Goal: Learn about a topic: Learn about a topic

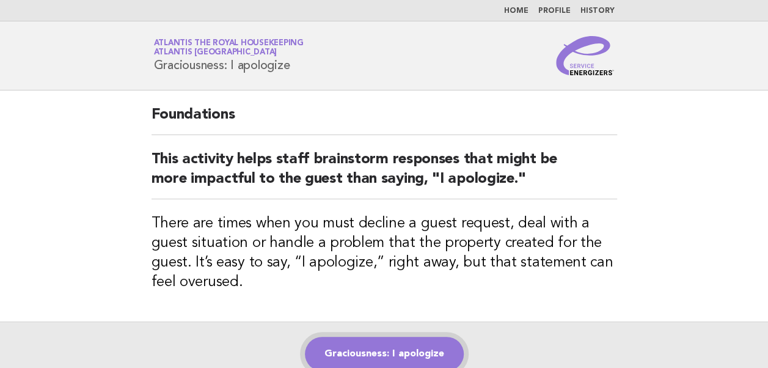
click at [381, 351] on link "Graciousness: I apologize" at bounding box center [384, 354] width 159 height 34
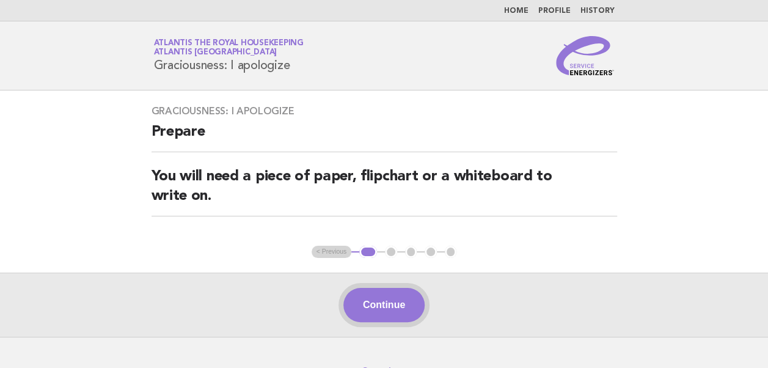
click at [386, 304] on button "Continue" at bounding box center [383, 305] width 81 height 34
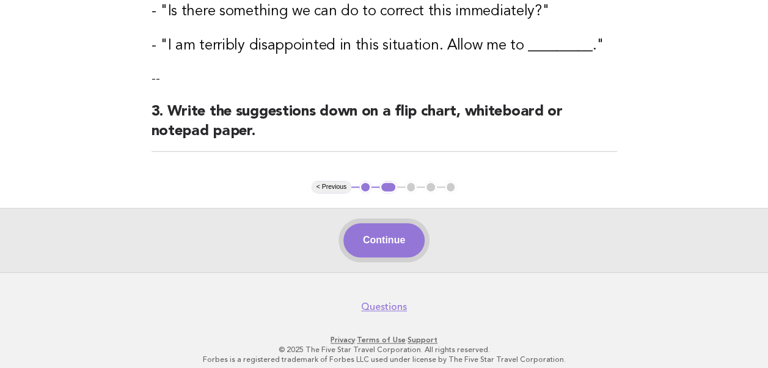
click at [377, 245] on button "Continue" at bounding box center [383, 240] width 81 height 34
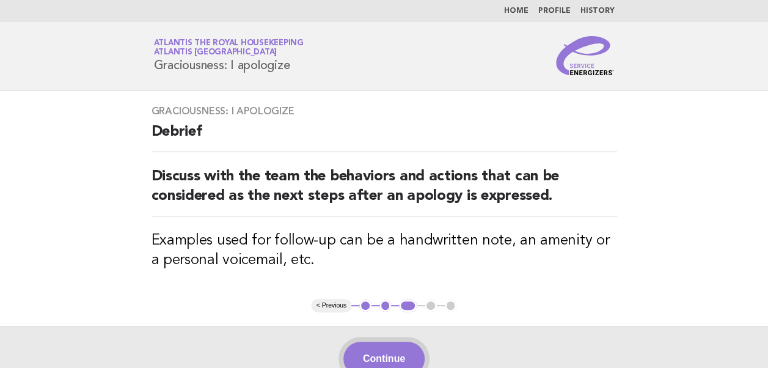
click at [373, 351] on button "Continue" at bounding box center [383, 358] width 81 height 34
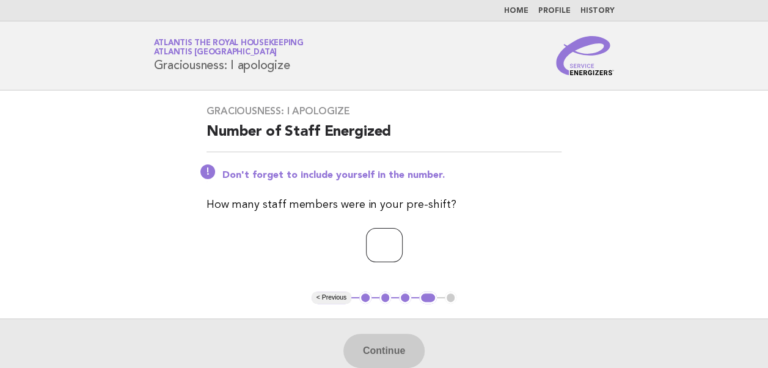
click at [366, 249] on input "number" at bounding box center [384, 245] width 37 height 34
type input "**"
click at [379, 348] on button "Continue" at bounding box center [383, 350] width 81 height 34
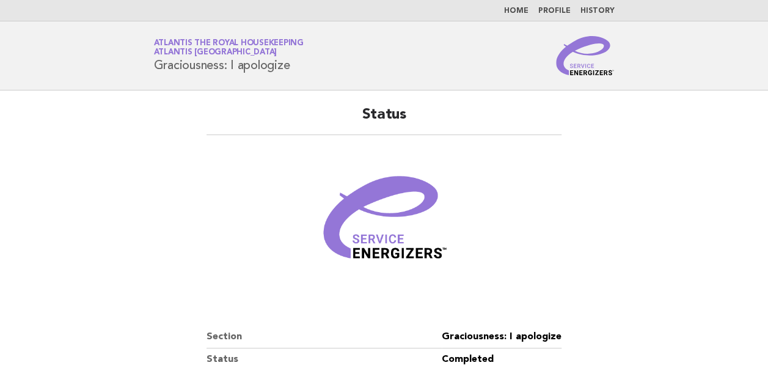
scroll to position [209, 0]
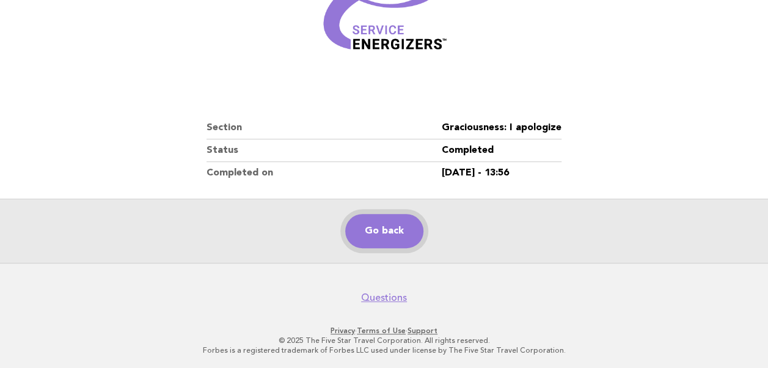
click at [385, 233] on link "Go back" at bounding box center [384, 231] width 78 height 34
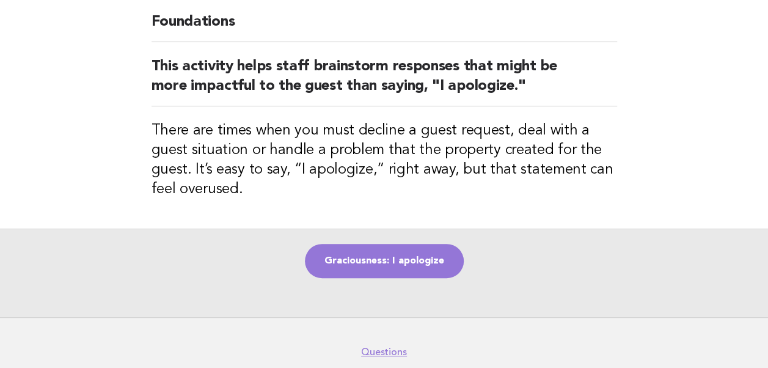
scroll to position [147, 0]
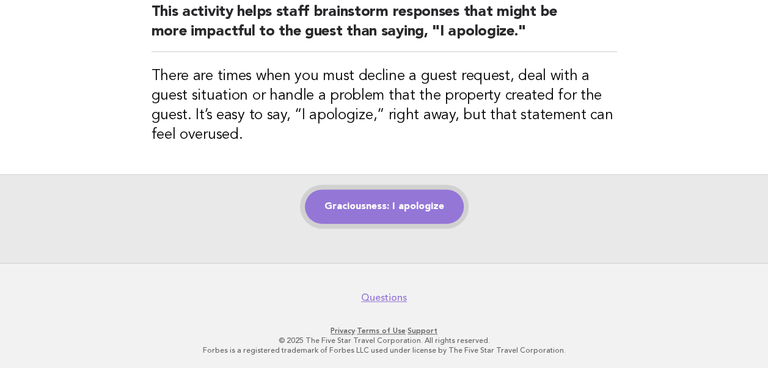
click at [383, 207] on link "Graciousness: I apologize" at bounding box center [384, 206] width 159 height 34
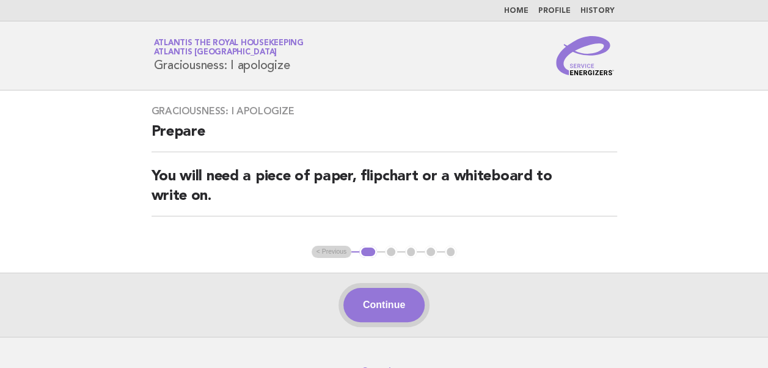
click at [390, 304] on button "Continue" at bounding box center [383, 305] width 81 height 34
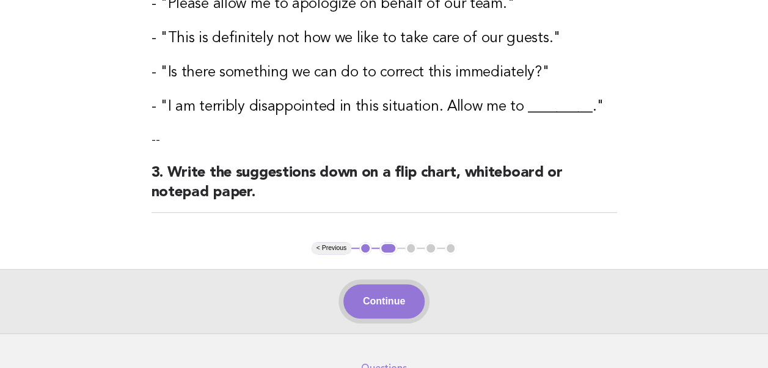
click at [385, 299] on button "Continue" at bounding box center [383, 301] width 81 height 34
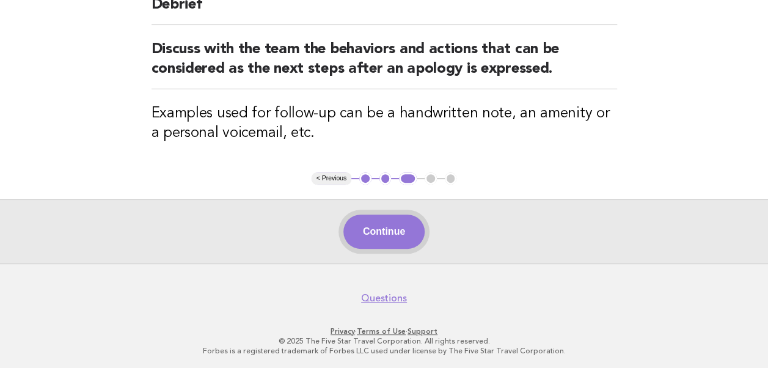
click at [390, 237] on button "Continue" at bounding box center [383, 231] width 81 height 34
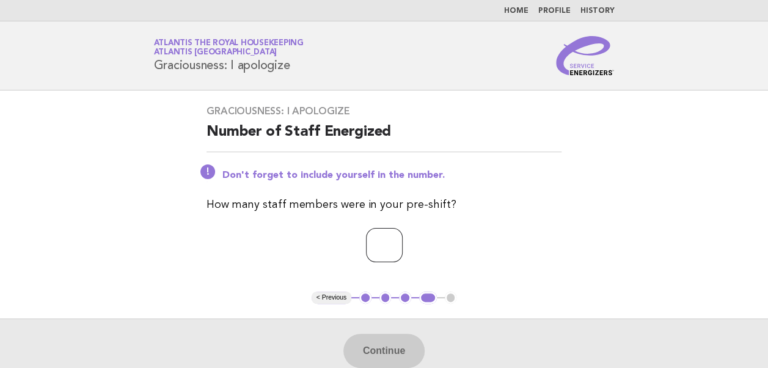
click at [370, 249] on input "number" at bounding box center [384, 245] width 37 height 34
type input "**"
click at [386, 353] on button "Continue" at bounding box center [383, 350] width 81 height 34
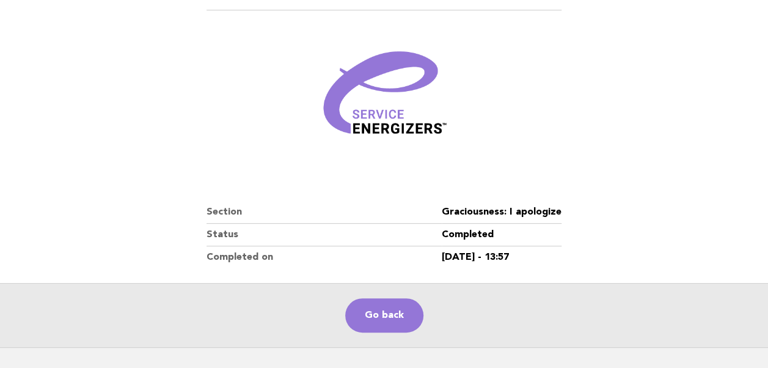
scroll to position [209, 0]
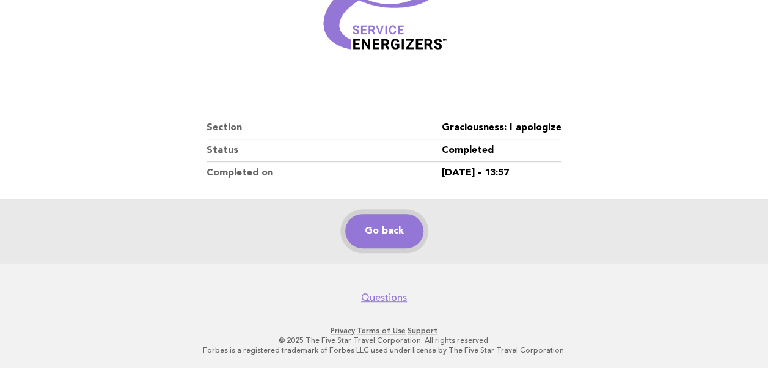
click at [377, 233] on link "Go back" at bounding box center [384, 231] width 78 height 34
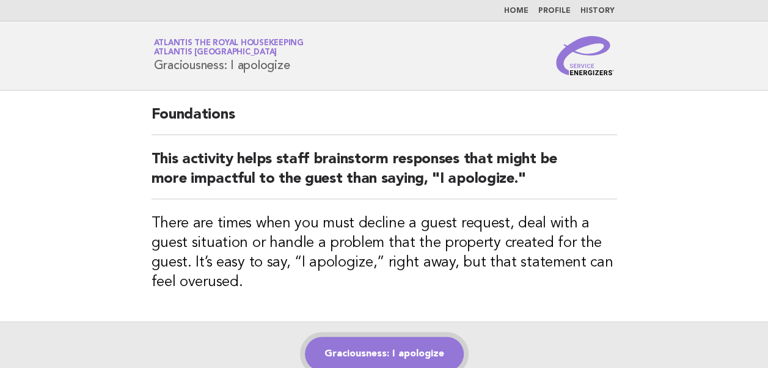
click at [363, 347] on link "Graciousness: I apologize" at bounding box center [384, 354] width 159 height 34
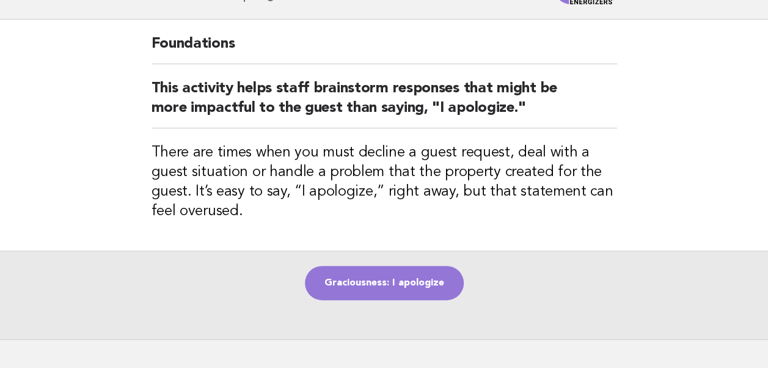
scroll to position [122, 0]
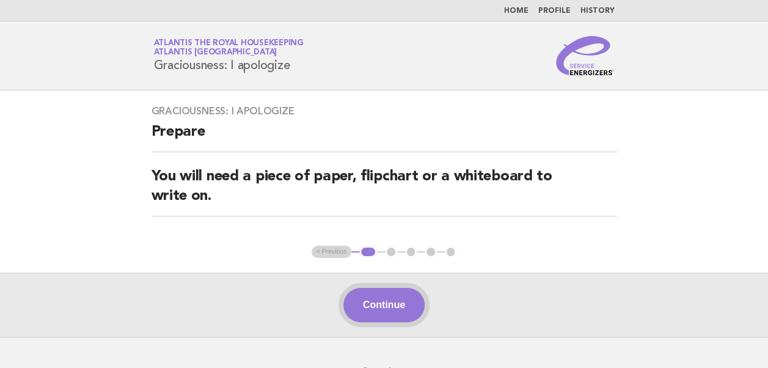
click at [389, 300] on button "Continue" at bounding box center [383, 305] width 81 height 34
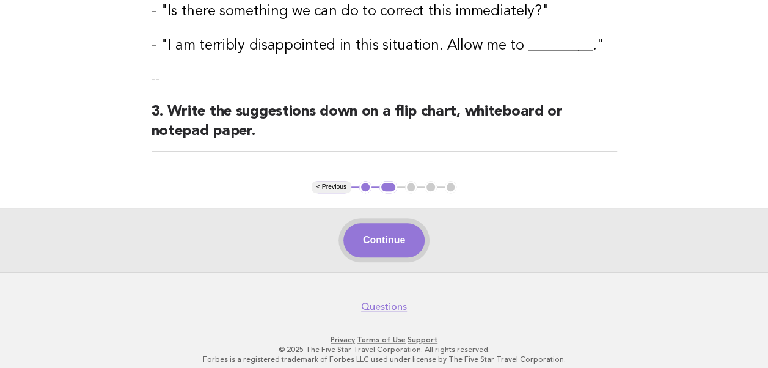
click at [379, 240] on button "Continue" at bounding box center [383, 240] width 81 height 34
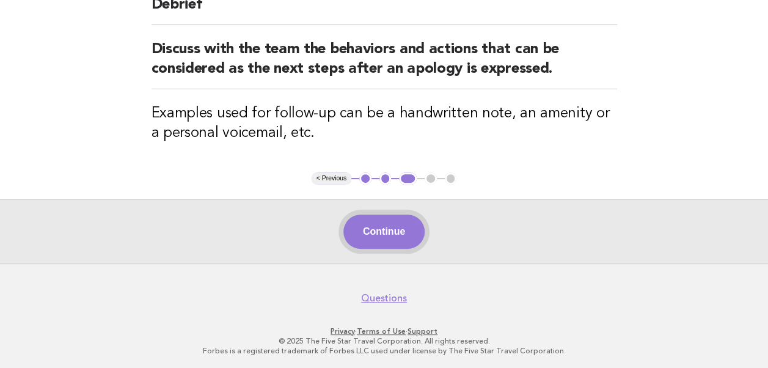
click at [387, 236] on button "Continue" at bounding box center [383, 231] width 81 height 34
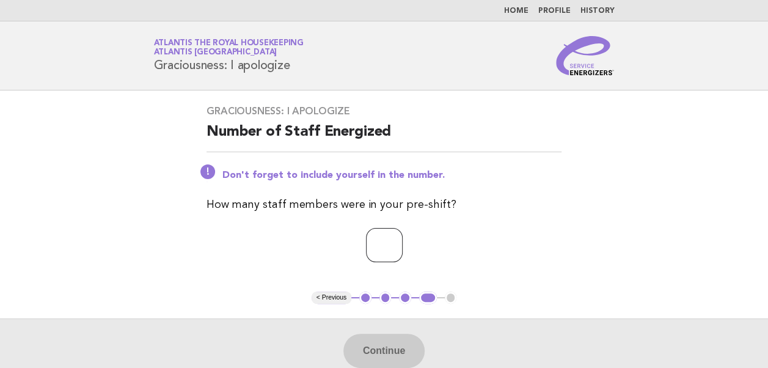
click at [369, 250] on input "number" at bounding box center [384, 245] width 37 height 34
type input "**"
click at [492, 236] on p "**" at bounding box center [383, 245] width 355 height 34
click at [391, 353] on button "Continue" at bounding box center [383, 350] width 81 height 34
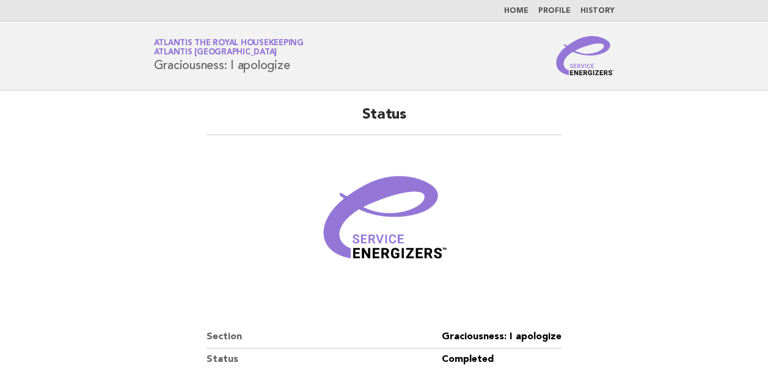
scroll to position [209, 0]
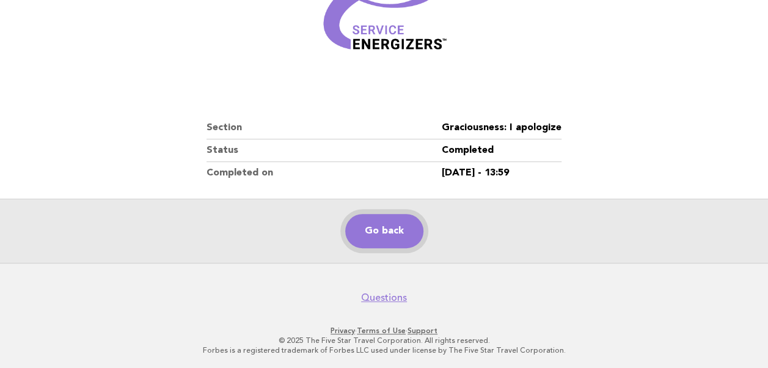
click at [366, 231] on link "Go back" at bounding box center [384, 231] width 78 height 34
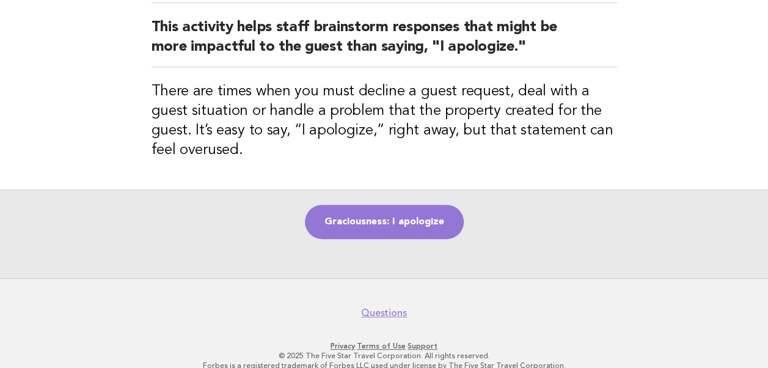
scroll to position [147, 0]
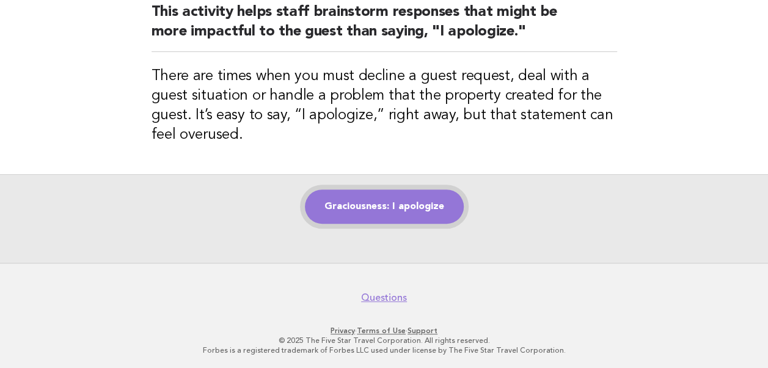
click at [384, 205] on link "Graciousness: I apologize" at bounding box center [384, 206] width 159 height 34
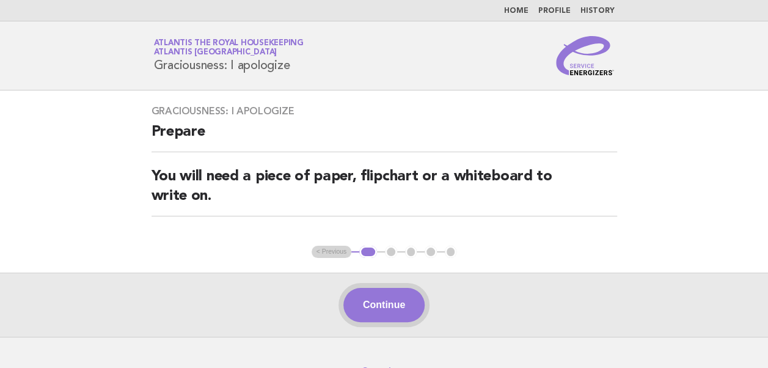
click at [386, 310] on button "Continue" at bounding box center [383, 305] width 81 height 34
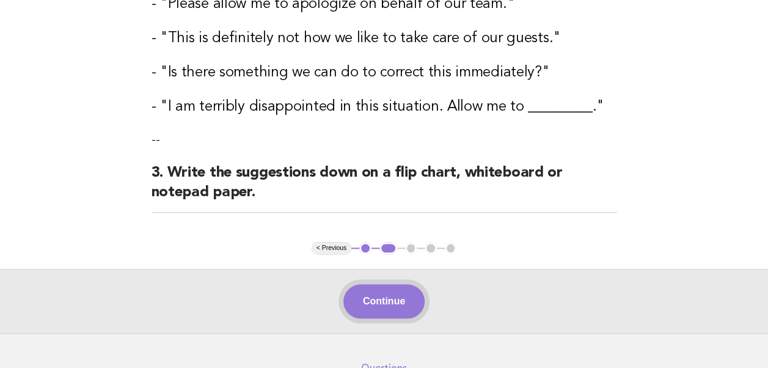
click at [396, 297] on button "Continue" at bounding box center [383, 301] width 81 height 34
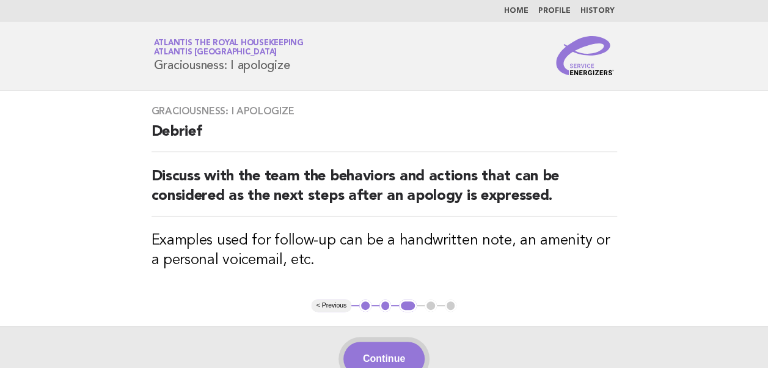
click at [376, 358] on button "Continue" at bounding box center [383, 358] width 81 height 34
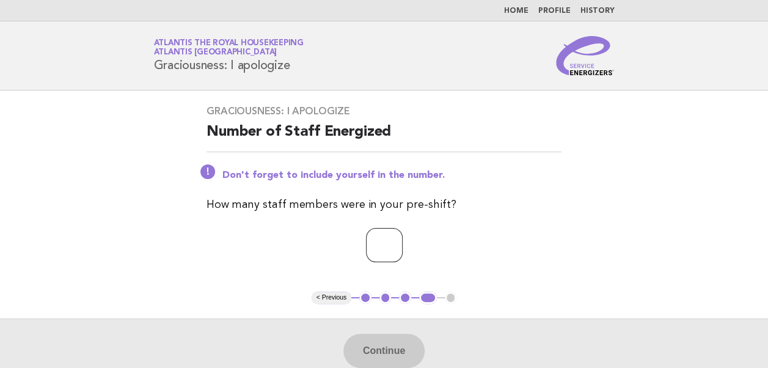
click at [366, 243] on input "number" at bounding box center [384, 245] width 37 height 34
type input "**"
click at [395, 355] on button "Continue" at bounding box center [383, 350] width 81 height 34
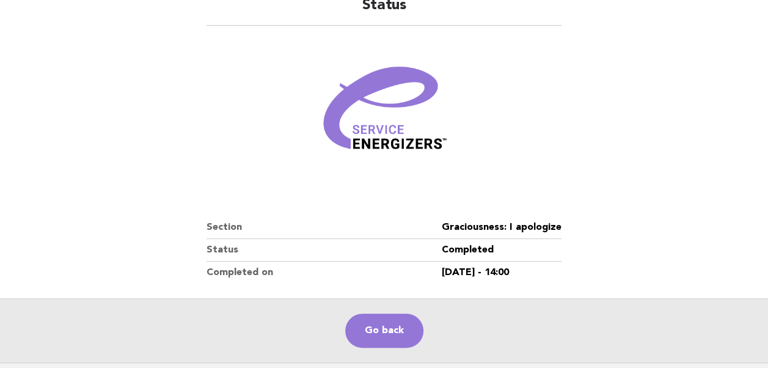
scroll to position [209, 0]
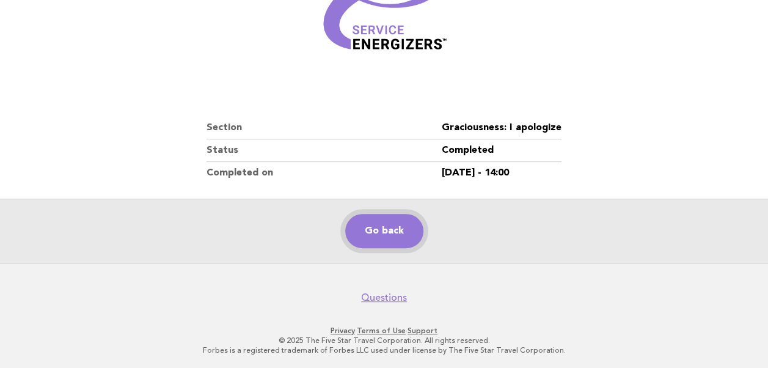
click at [381, 233] on link "Go back" at bounding box center [384, 231] width 78 height 34
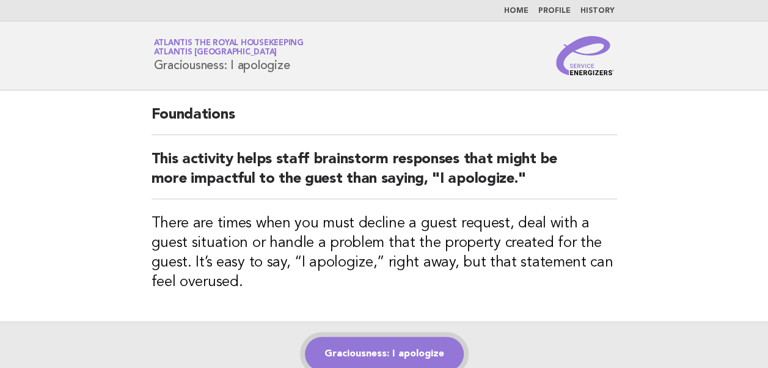
click at [398, 347] on link "Graciousness: I apologize" at bounding box center [384, 354] width 159 height 34
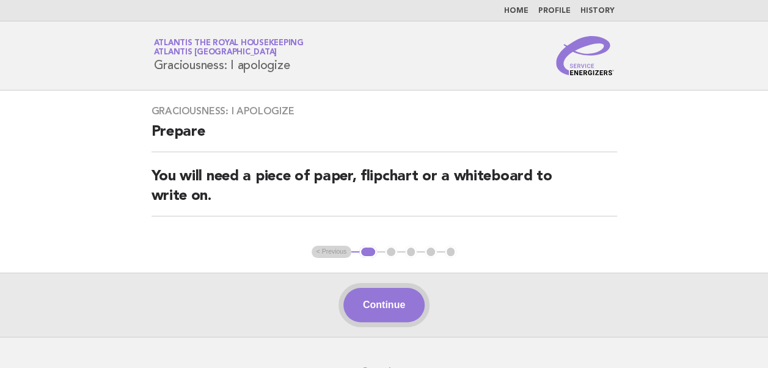
click at [392, 300] on button "Continue" at bounding box center [383, 305] width 81 height 34
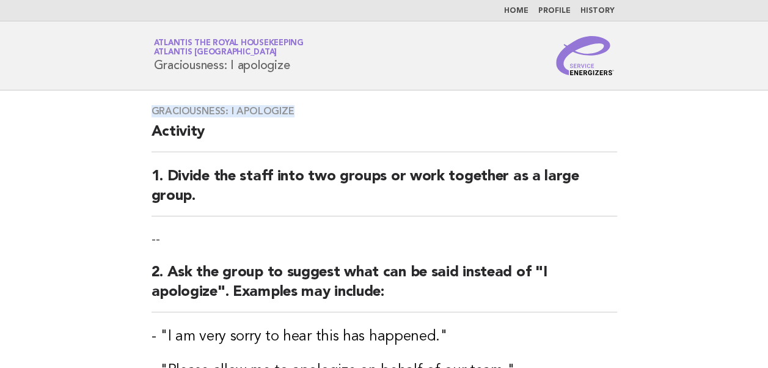
drag, startPoint x: 151, startPoint y: 110, endPoint x: 330, endPoint y: 107, distance: 179.0
click at [330, 107] on h3 "Graciousness: I apologize" at bounding box center [383, 111] width 465 height 12
copy h3 "Graciousness: I apologize"
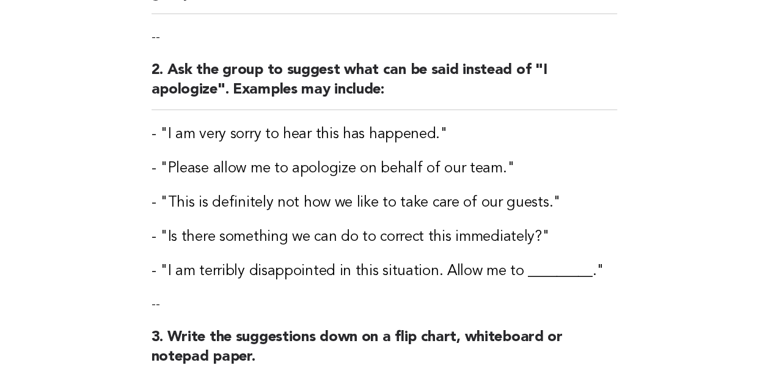
scroll to position [183, 0]
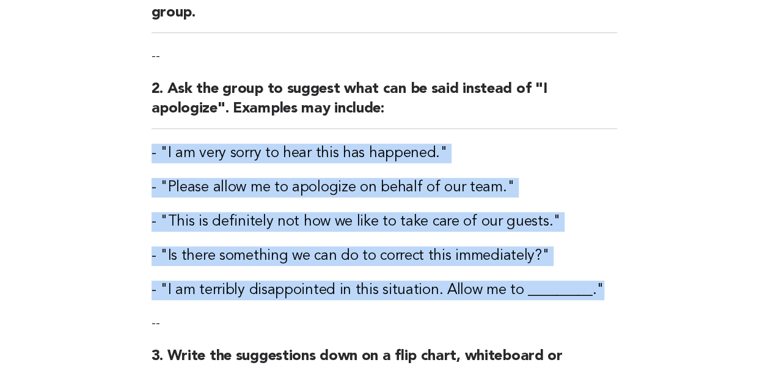
drag, startPoint x: 140, startPoint y: 136, endPoint x: 643, endPoint y: 287, distance: 524.8
click at [643, 287] on main "Graciousness: I apologize Activity 1. Divide the staff into two groups or work …" at bounding box center [384, 211] width 768 height 609
copy div "- "I am very sorry to hear this has happened." - "Please allow me to apologize …"
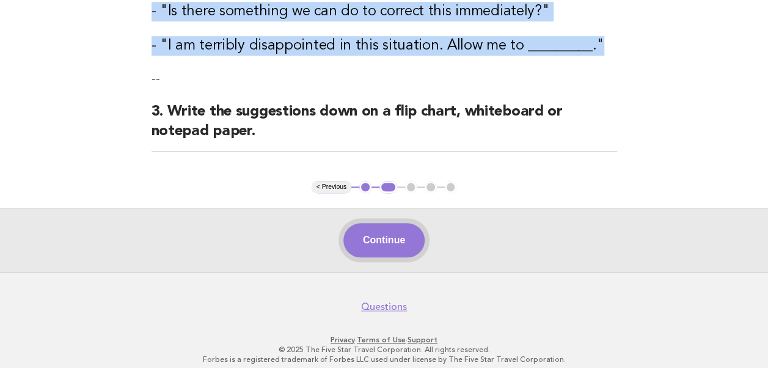
click at [377, 244] on button "Continue" at bounding box center [383, 240] width 81 height 34
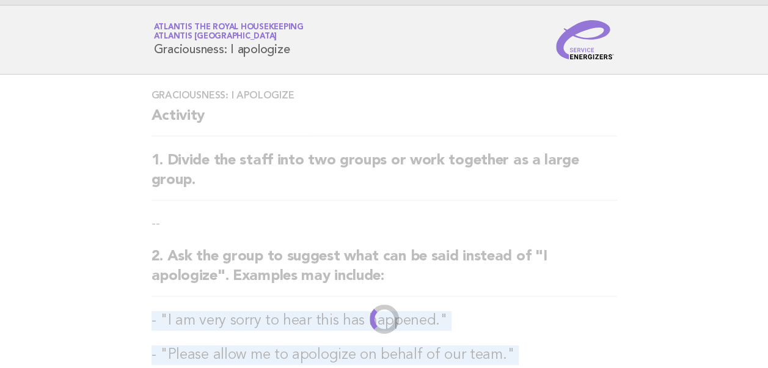
scroll to position [0, 0]
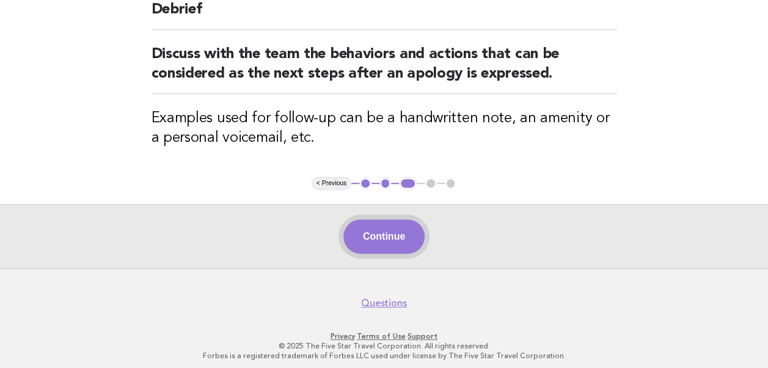
click at [386, 234] on button "Continue" at bounding box center [383, 236] width 81 height 34
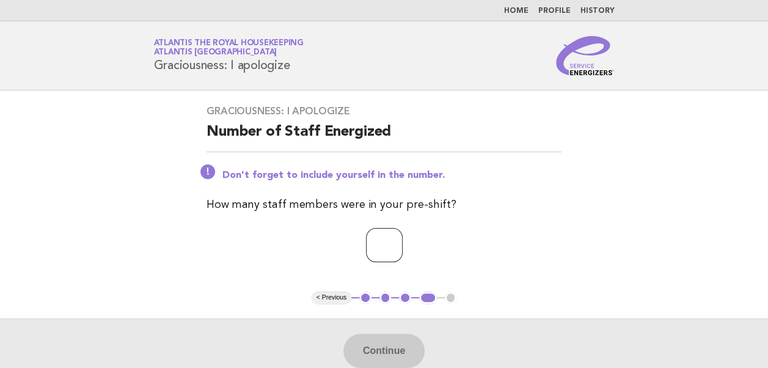
click at [366, 243] on input "number" at bounding box center [384, 245] width 37 height 34
type input "**"
click at [255, 261] on p "**" at bounding box center [383, 245] width 355 height 34
click at [380, 341] on button "Continue" at bounding box center [383, 350] width 81 height 34
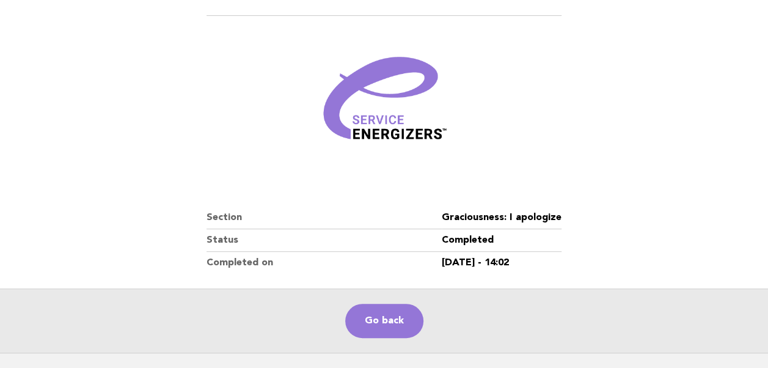
scroll to position [209, 0]
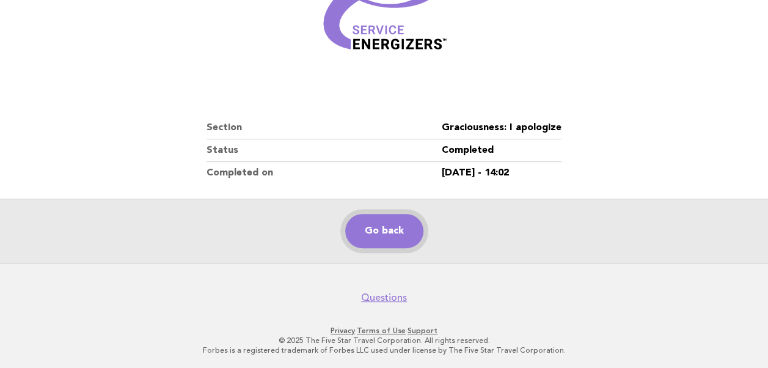
click at [374, 236] on link "Go back" at bounding box center [384, 231] width 78 height 34
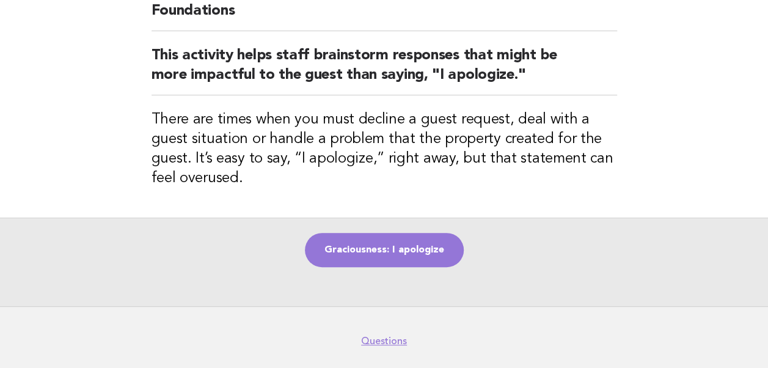
scroll to position [122, 0]
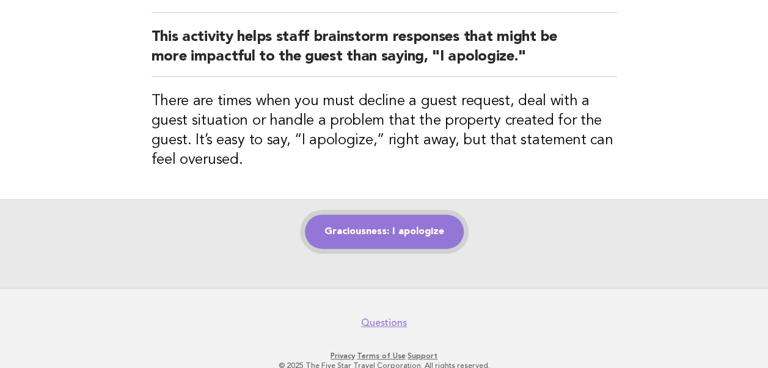
click at [396, 231] on link "Graciousness: I apologize" at bounding box center [384, 231] width 159 height 34
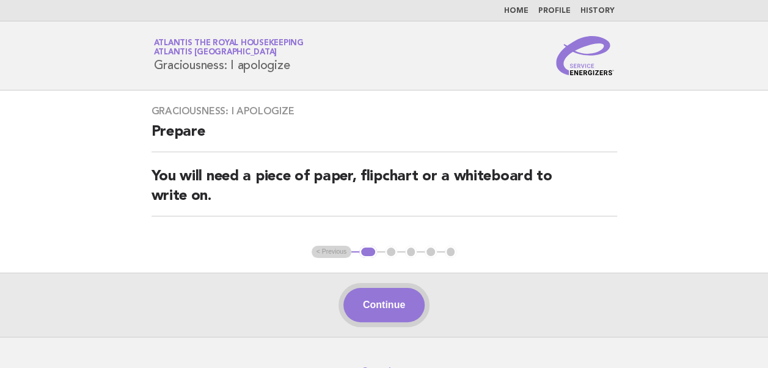
click at [363, 302] on button "Continue" at bounding box center [383, 305] width 81 height 34
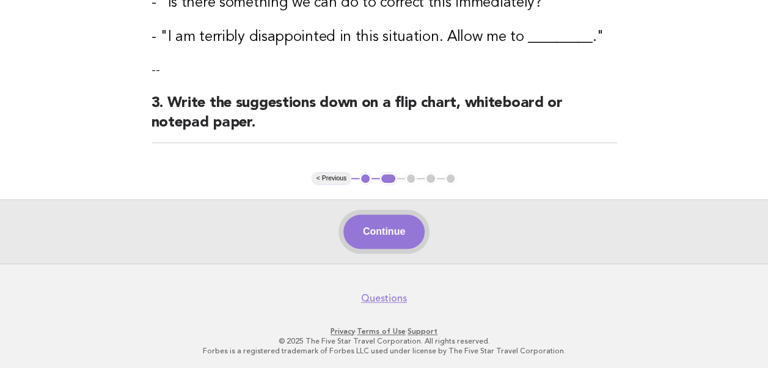
click at [373, 237] on button "Continue" at bounding box center [383, 231] width 81 height 34
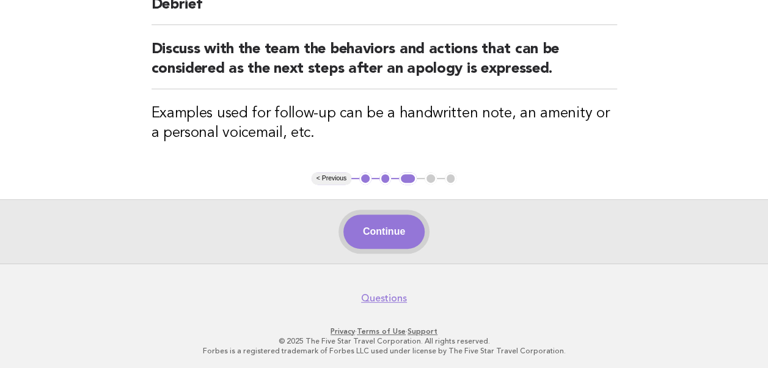
click at [385, 231] on button "Continue" at bounding box center [383, 231] width 81 height 34
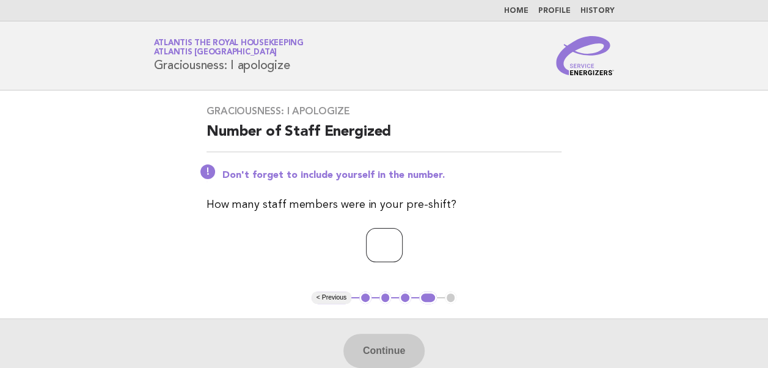
click at [385, 246] on input "number" at bounding box center [384, 245] width 37 height 34
type input "*"
type input "**"
click at [380, 348] on button "Continue" at bounding box center [383, 350] width 81 height 34
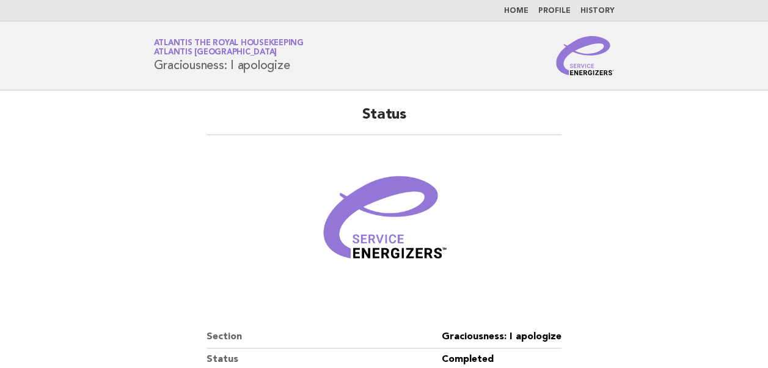
scroll to position [209, 0]
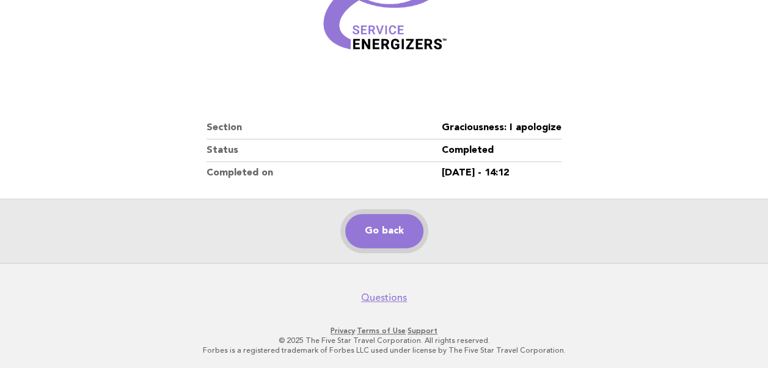
click at [379, 232] on link "Go back" at bounding box center [384, 231] width 78 height 34
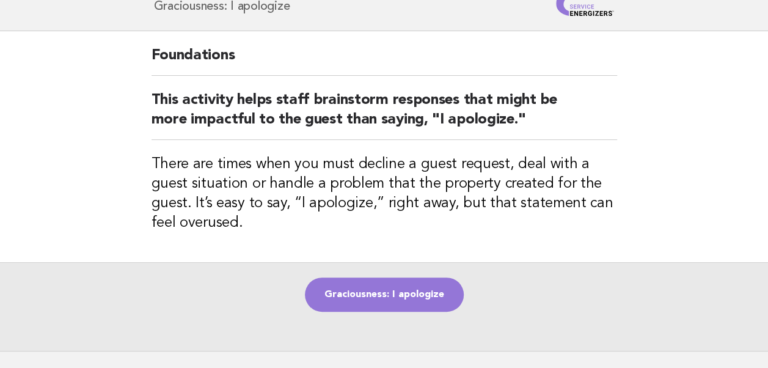
scroll to position [147, 0]
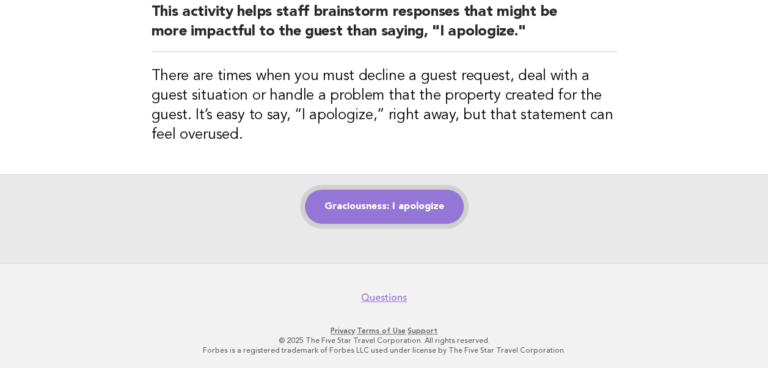
click at [384, 205] on link "Graciousness: I apologize" at bounding box center [384, 206] width 159 height 34
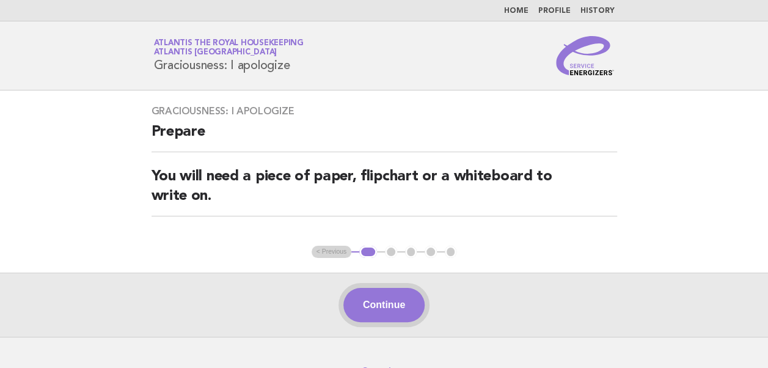
click at [370, 308] on button "Continue" at bounding box center [383, 305] width 81 height 34
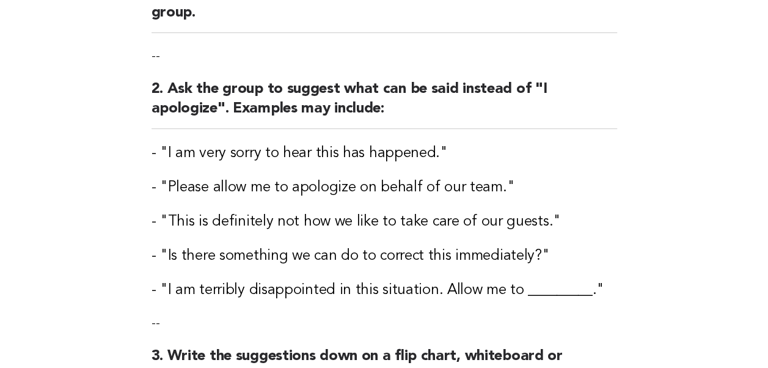
scroll to position [436, 0]
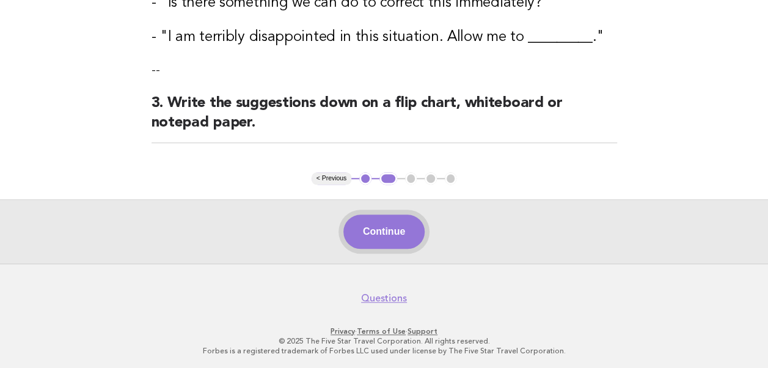
click at [384, 233] on button "Continue" at bounding box center [383, 231] width 81 height 34
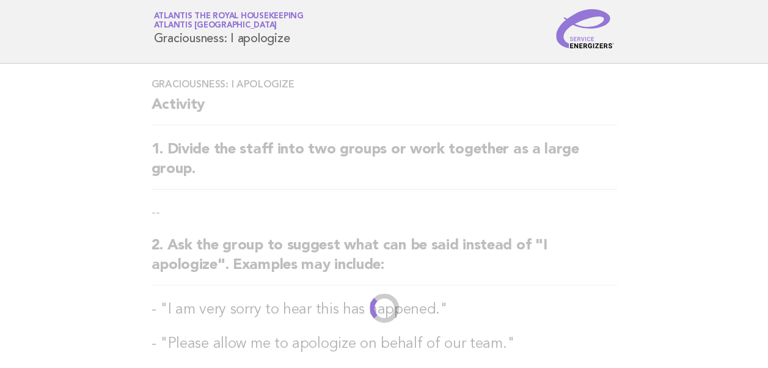
scroll to position [0, 0]
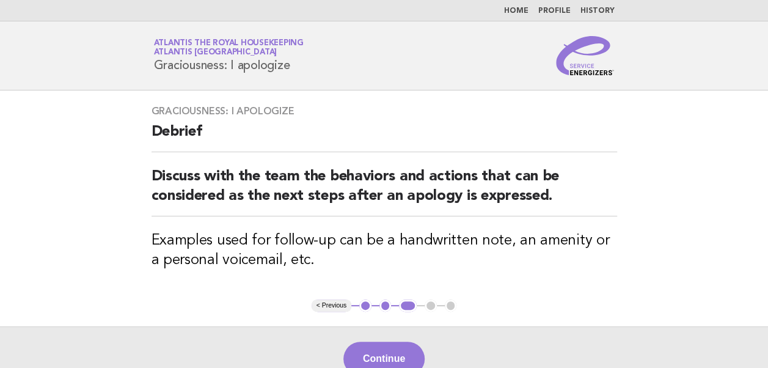
click at [365, 354] on button "Continue" at bounding box center [383, 358] width 81 height 34
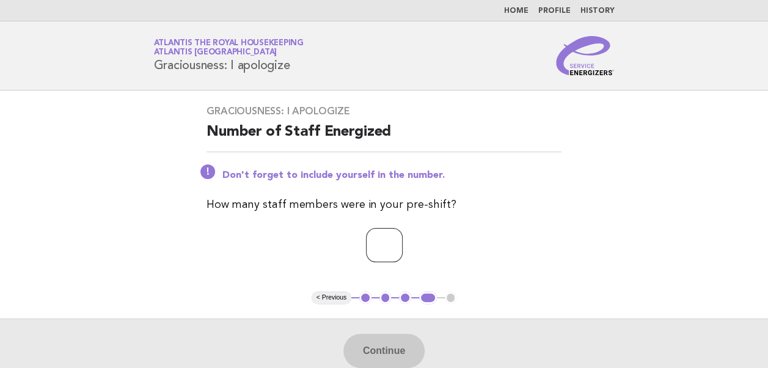
click at [366, 243] on input "number" at bounding box center [384, 245] width 37 height 34
type input "**"
click at [396, 352] on button "Continue" at bounding box center [383, 350] width 81 height 34
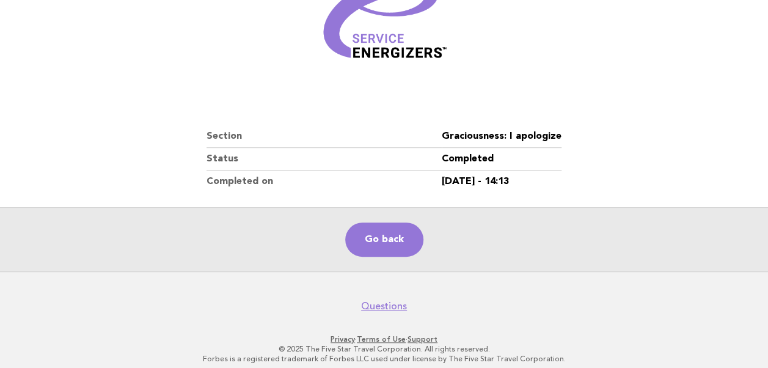
scroll to position [209, 0]
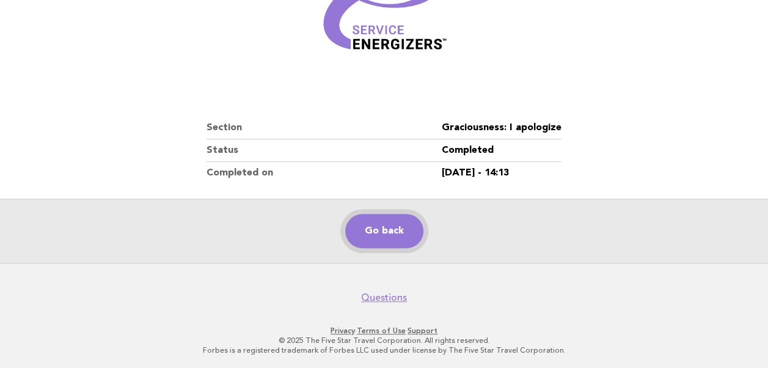
click at [388, 231] on link "Go back" at bounding box center [384, 231] width 78 height 34
